Goal: Find specific page/section: Find specific page/section

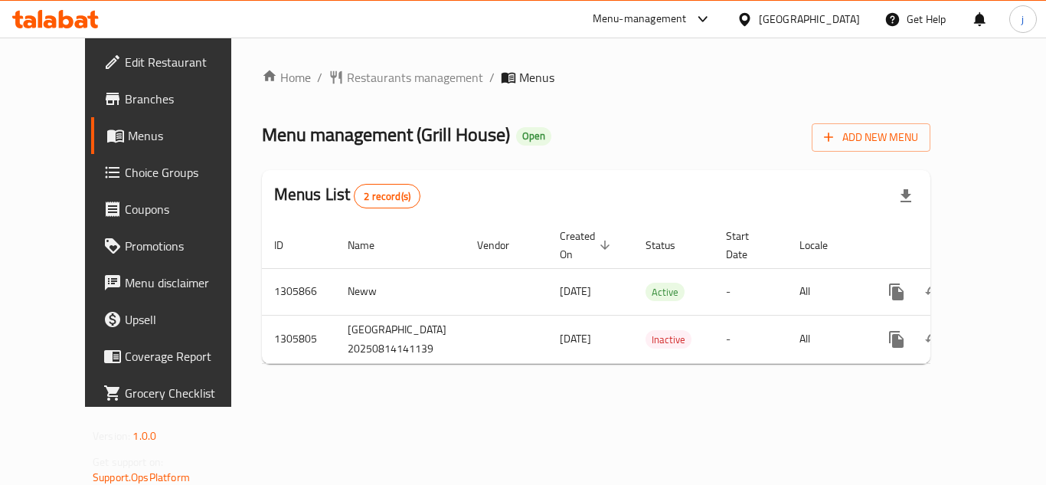
click at [775, 11] on div "United Arab Emirates" at bounding box center [809, 19] width 101 height 17
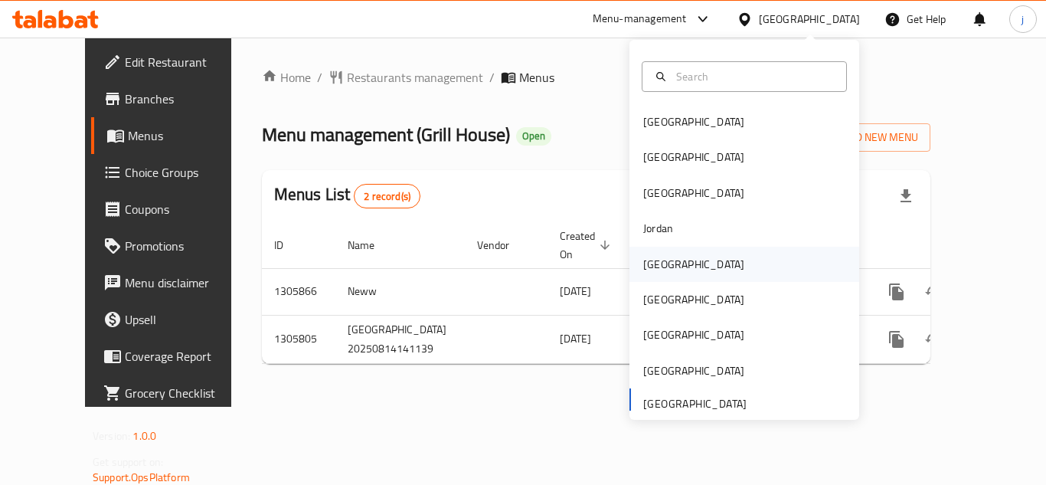
click at [676, 257] on div "[GEOGRAPHIC_DATA]" at bounding box center [745, 264] width 230 height 35
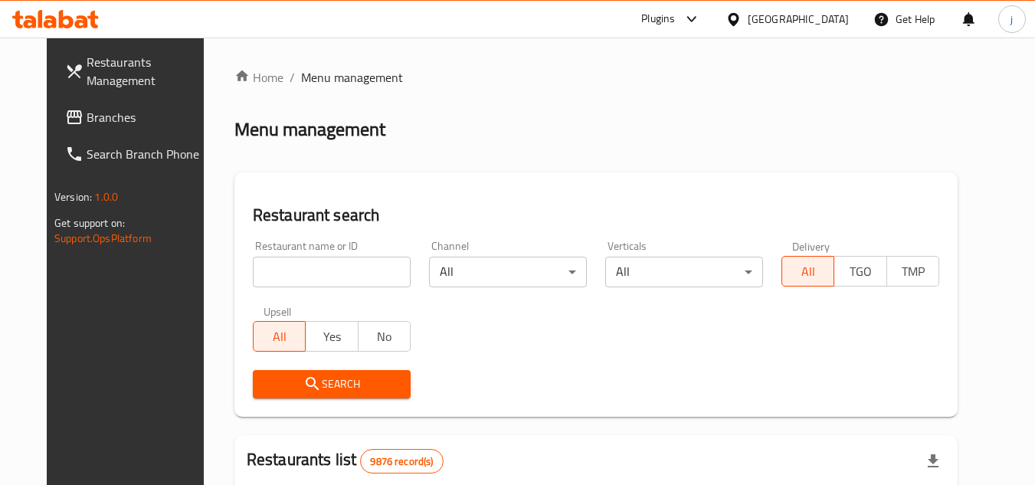
click at [97, 116] on span "Branches" at bounding box center [147, 117] width 121 height 18
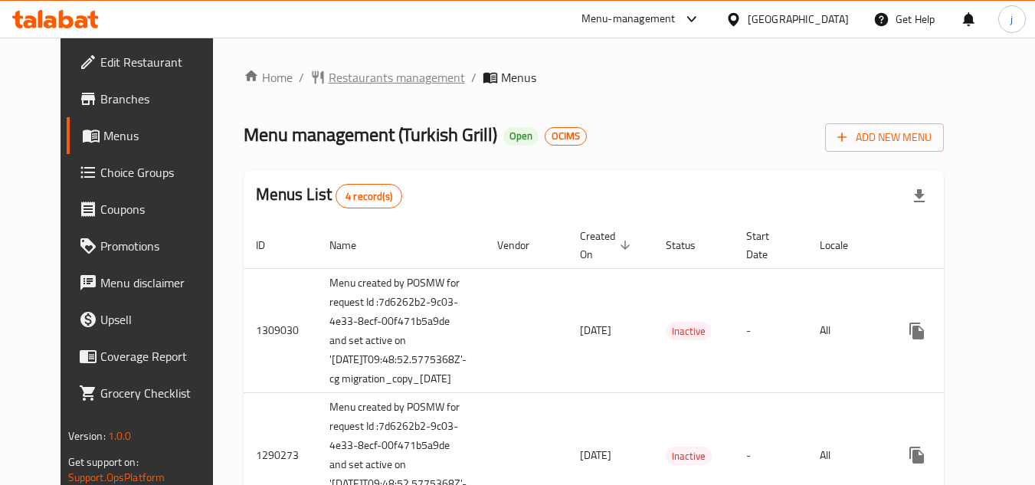
click at [378, 77] on span "Restaurants management" at bounding box center [397, 77] width 136 height 18
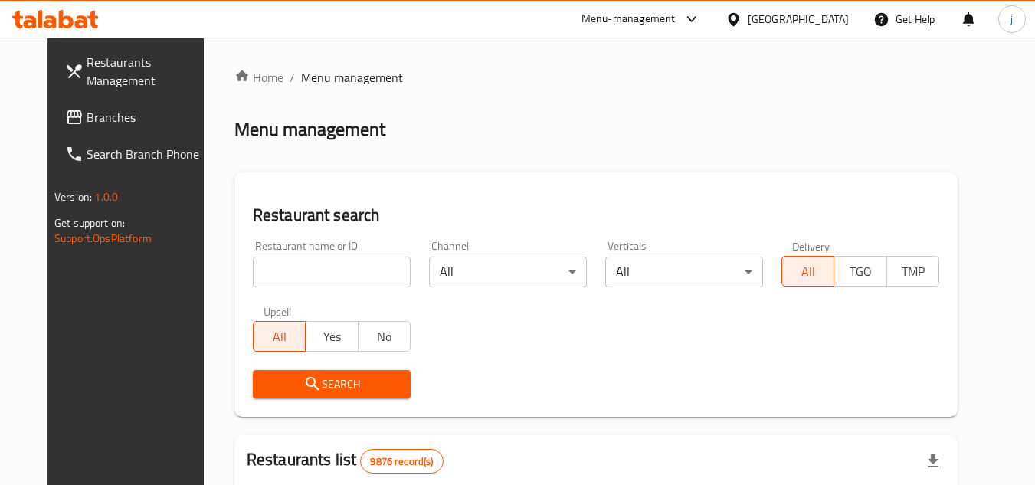
click at [334, 272] on input "search" at bounding box center [332, 272] width 158 height 31
paste input "172"
type input "172"
drag, startPoint x: 329, startPoint y: 379, endPoint x: 337, endPoint y: 376, distance: 8.2
click at [329, 382] on span "Search" at bounding box center [331, 384] width 133 height 19
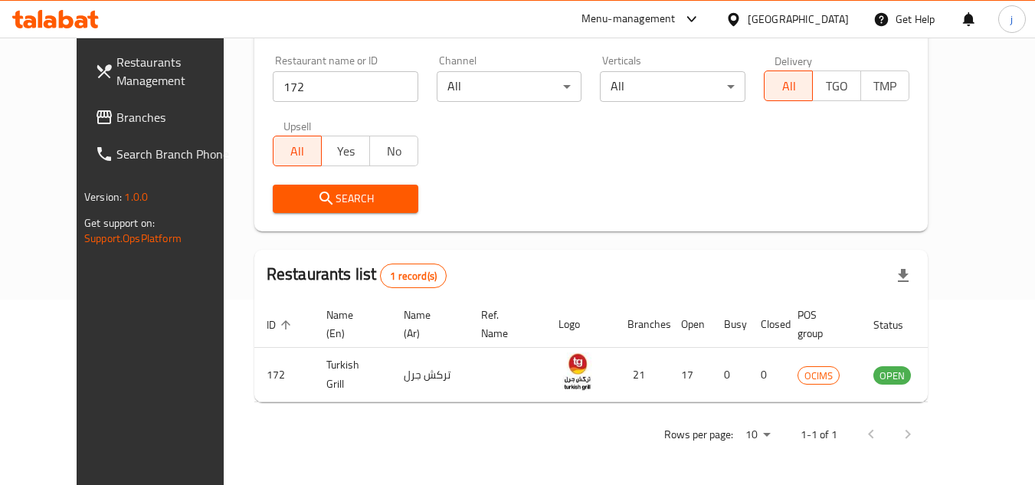
scroll to position [185, 0]
click at [612, 151] on div "Restaurant name or ID 172 Restaurant name or ID Channel All ​ Verticals All ​ D…" at bounding box center [590, 134] width 655 height 176
click at [83, 102] on link "Branches" at bounding box center [166, 117] width 167 height 37
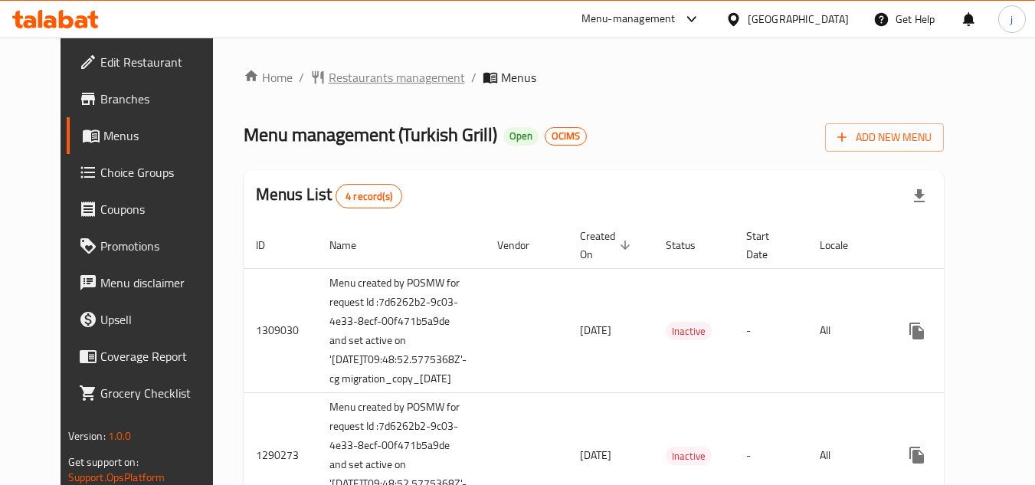
click at [371, 77] on span "Restaurants management" at bounding box center [397, 77] width 136 height 18
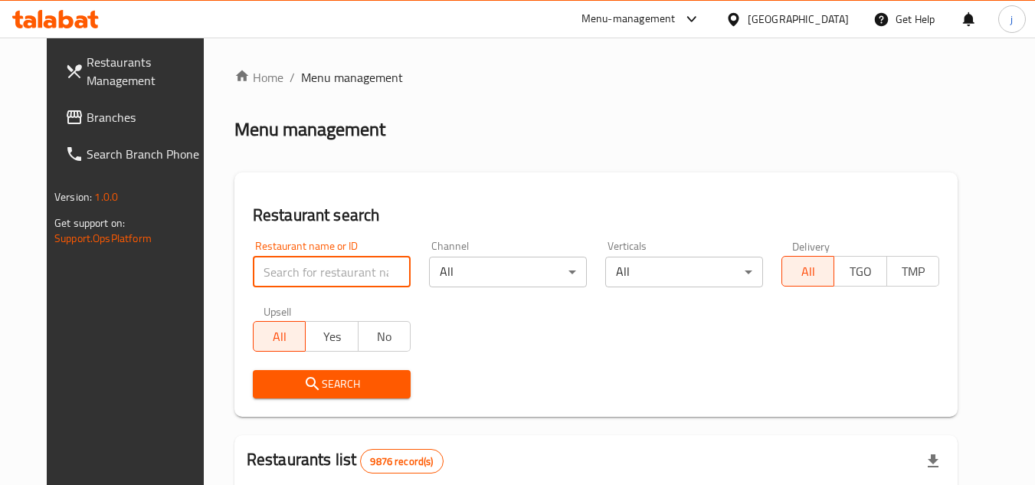
click at [331, 267] on input "search" at bounding box center [332, 272] width 158 height 31
paste input "172"
type input "172"
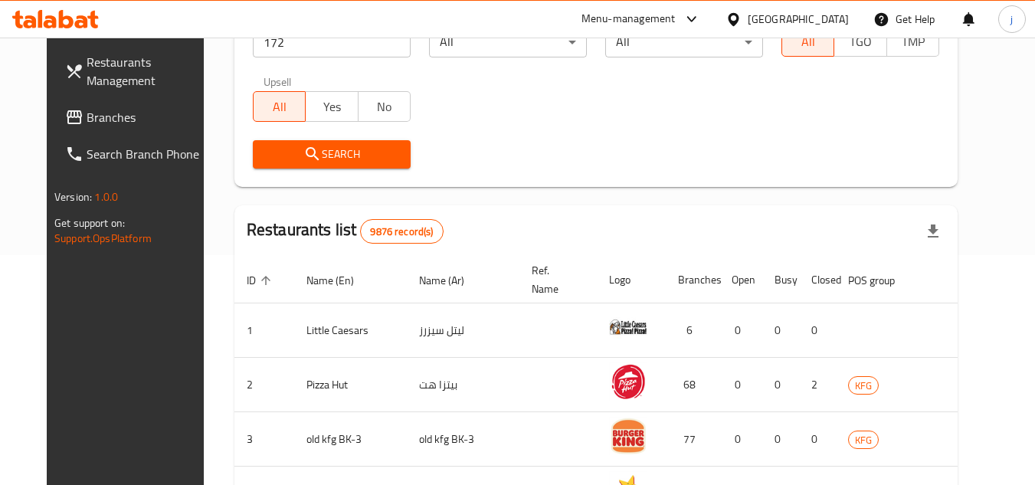
click at [324, 149] on span "Search" at bounding box center [331, 154] width 133 height 19
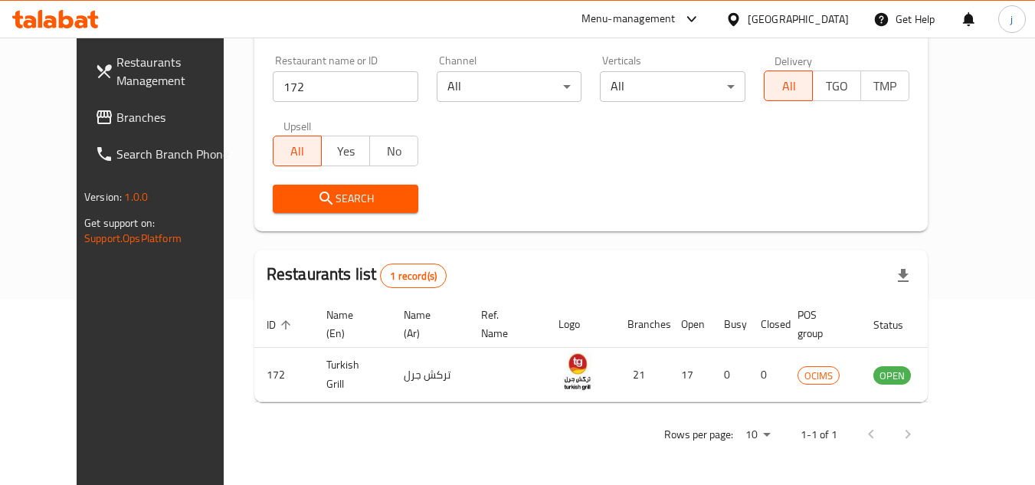
scroll to position [185, 0]
click at [699, 218] on div "Search" at bounding box center [590, 198] width 655 height 47
click at [116, 118] on span "Branches" at bounding box center [176, 117] width 121 height 18
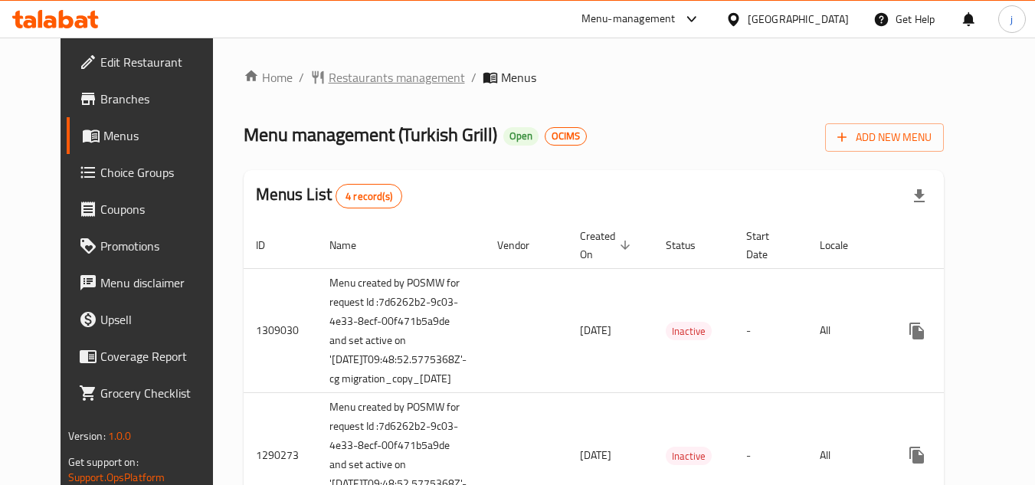
click at [348, 86] on span "Restaurants management" at bounding box center [397, 77] width 136 height 18
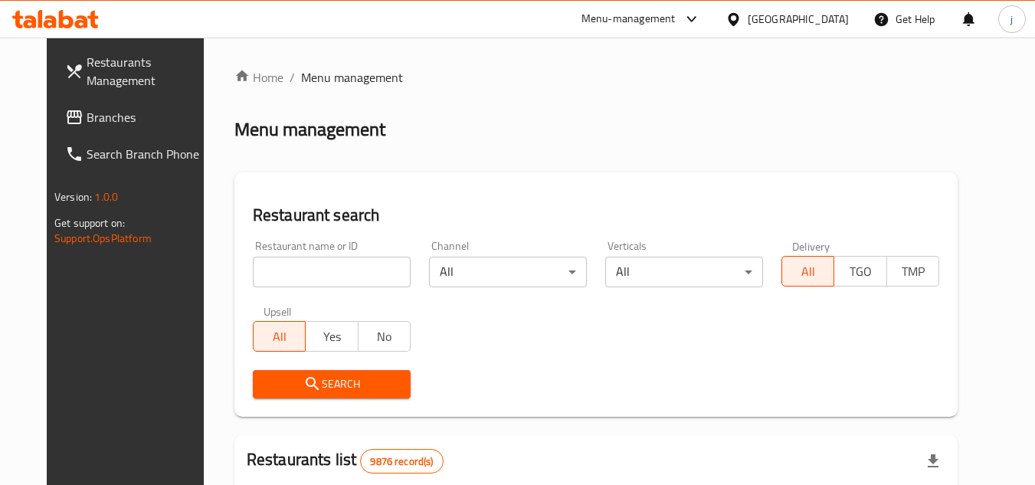
click at [302, 268] on input "search" at bounding box center [332, 272] width 158 height 31
paste input "172"
type input "172"
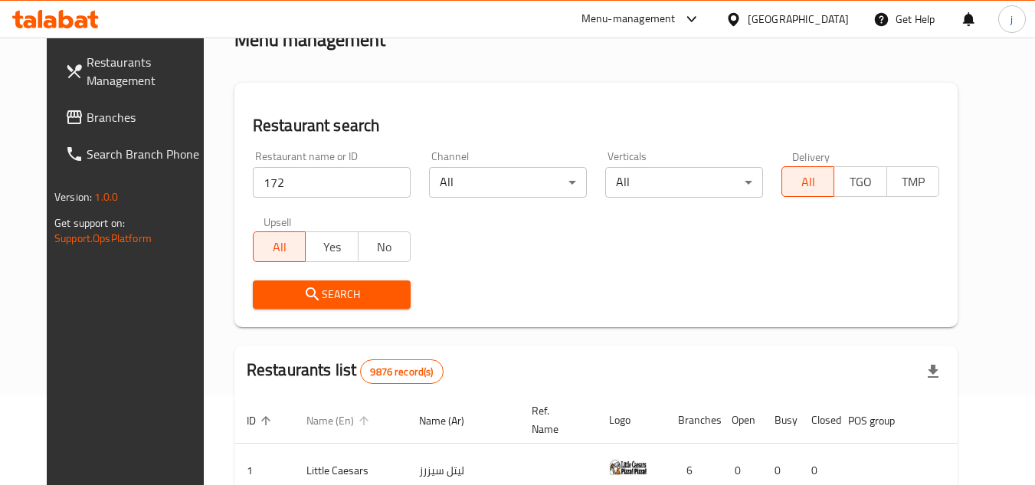
scroll to position [230, 0]
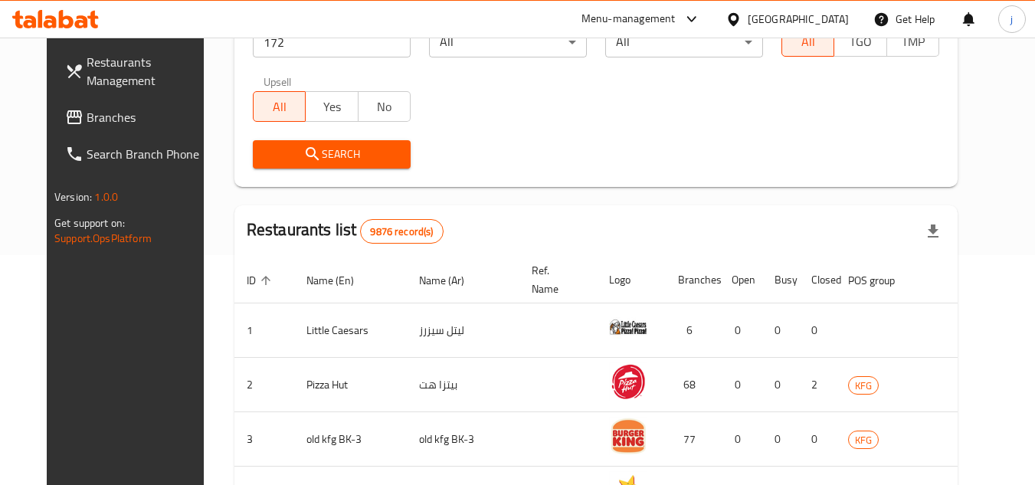
click at [327, 151] on span "Search" at bounding box center [331, 154] width 133 height 19
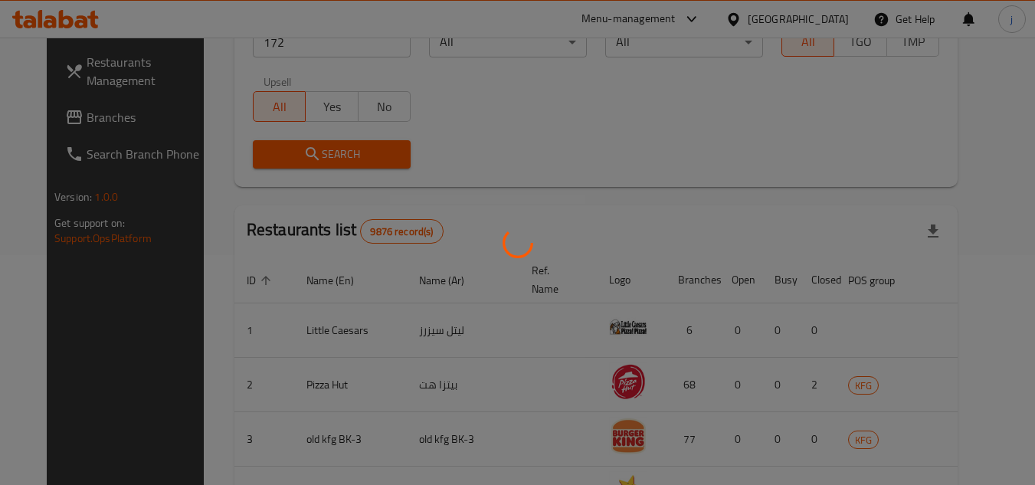
scroll to position [185, 0]
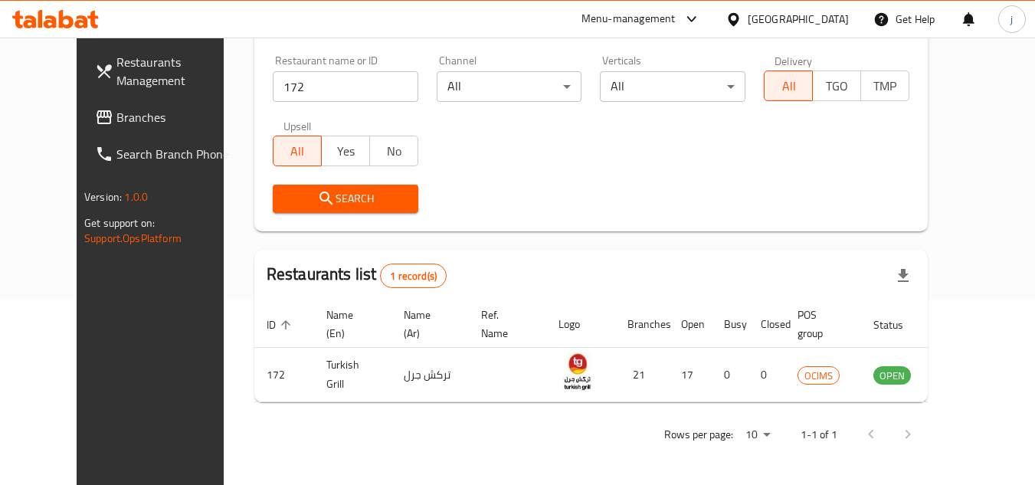
click at [715, 270] on div "Restaurants list 1 record(s)" at bounding box center [590, 276] width 673 height 52
click at [116, 116] on span "Branches" at bounding box center [176, 117] width 121 height 18
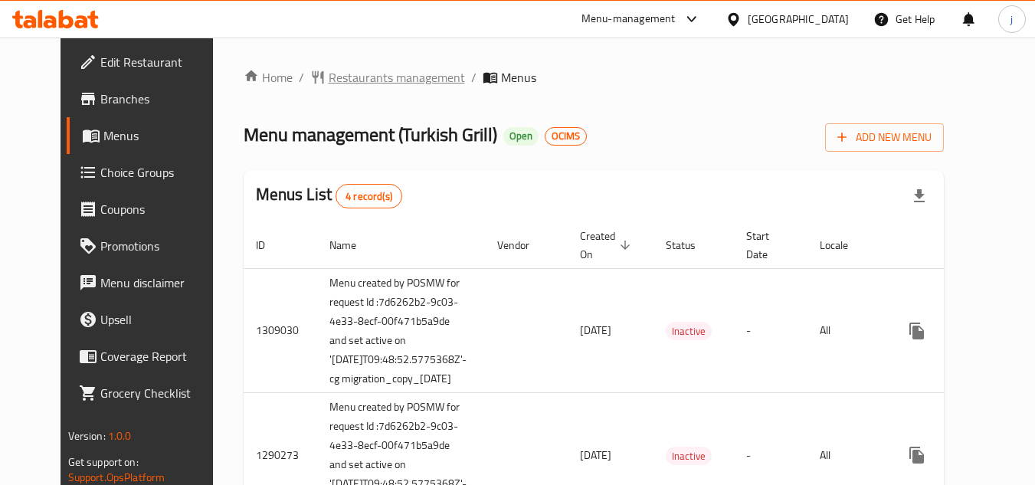
click at [329, 76] on span "Restaurants management" at bounding box center [397, 77] width 136 height 18
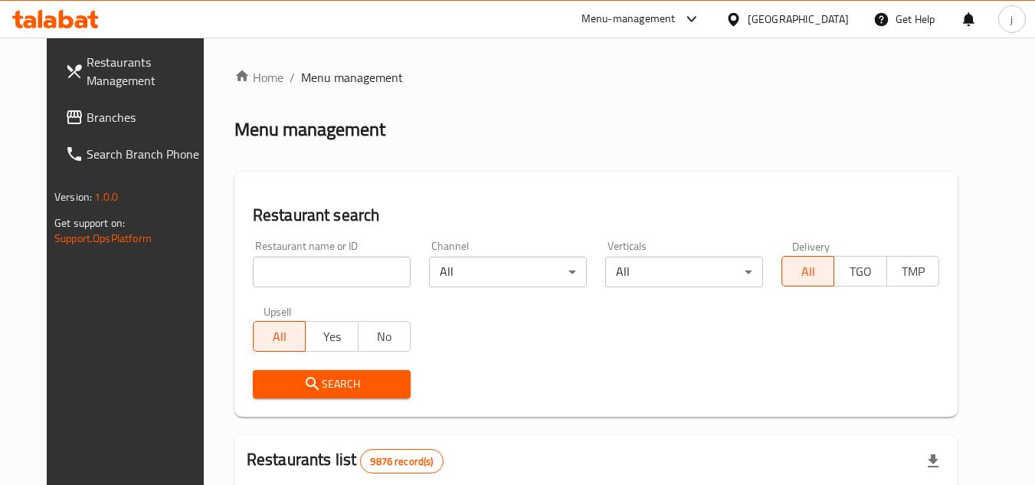
click at [312, 271] on input "search" at bounding box center [332, 272] width 158 height 31
paste input "172"
type input "172"
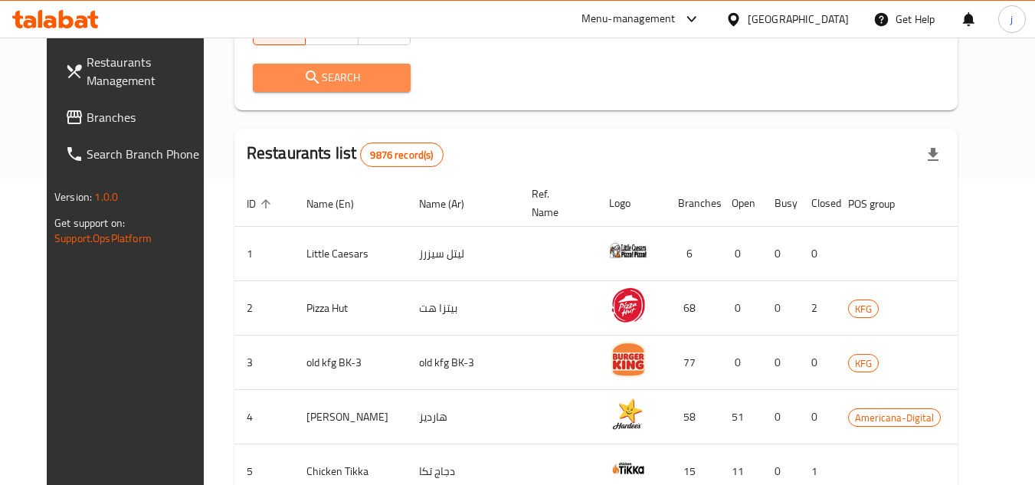
click at [308, 88] on button "Search" at bounding box center [332, 78] width 158 height 28
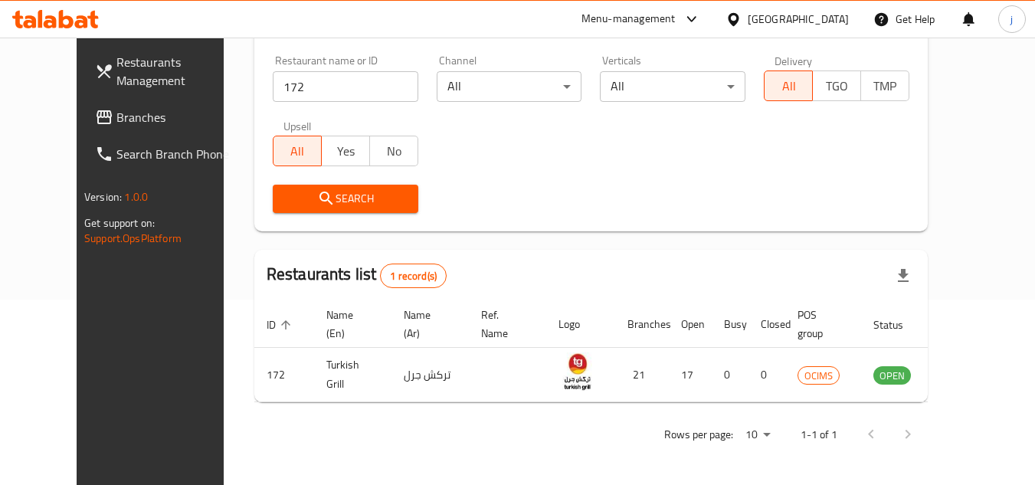
scroll to position [185, 0]
click at [778, 172] on div "Restaurant name or ID 172 Restaurant name or ID Channel All ​ Verticals All ​ D…" at bounding box center [590, 134] width 655 height 176
